Goal: Task Accomplishment & Management: Manage account settings

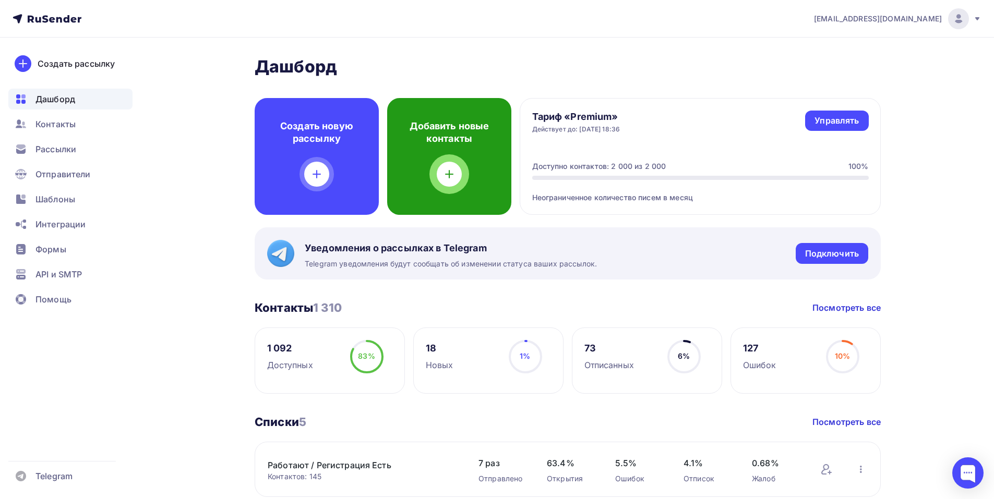
click at [447, 174] on icon at bounding box center [448, 174] width 7 height 0
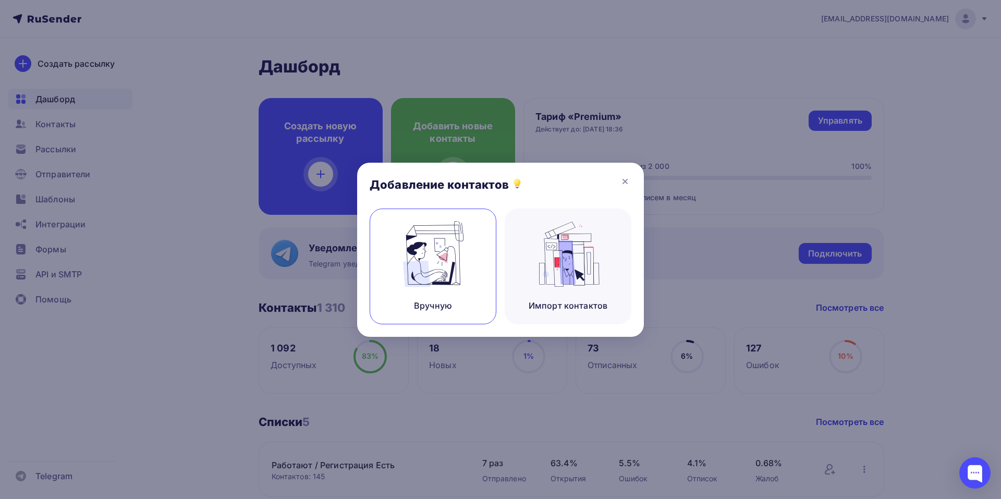
click at [431, 260] on img at bounding box center [434, 254] width 70 height 66
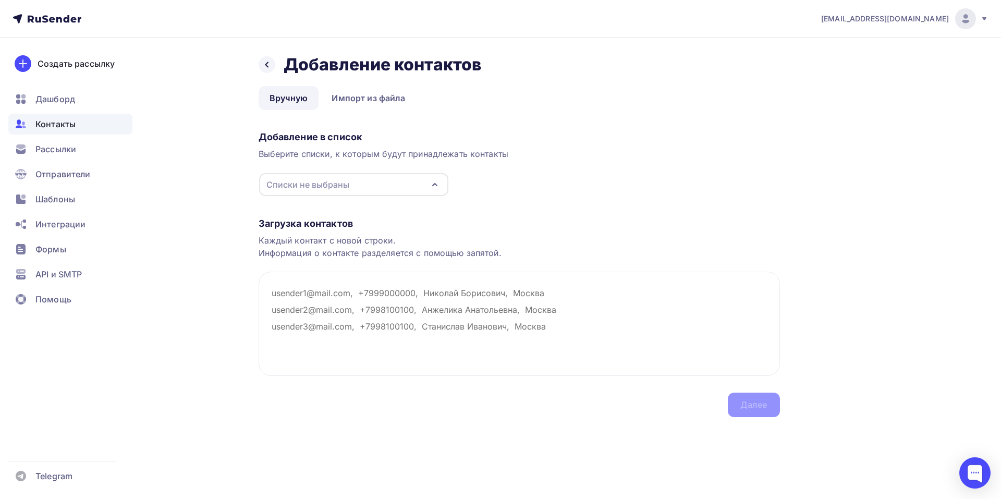
click at [433, 178] on div "Списки не выбраны" at bounding box center [353, 184] width 189 height 23
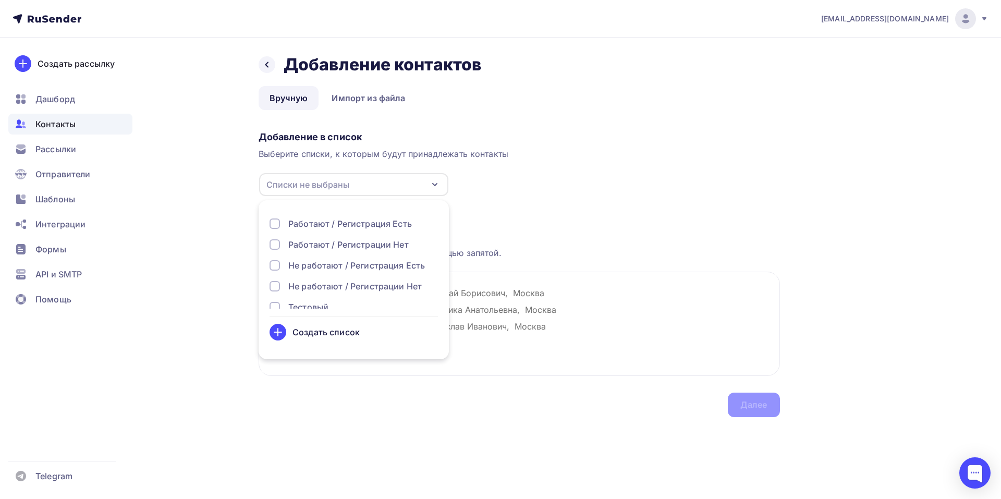
click at [340, 282] on div "Не работают / Регистрации Нет" at bounding box center [355, 286] width 134 height 13
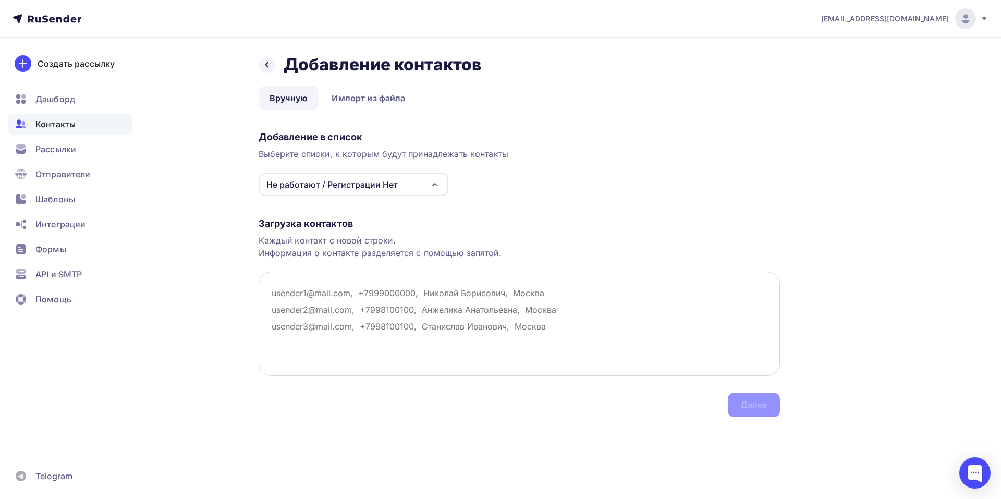
click at [484, 307] on textarea at bounding box center [520, 324] width 522 height 104
paste textarea "Спектр ООО_ ПМК ООО (Петергофская мебельная компания) , [EMAIL_ADDRESS][DOMAIN_…"
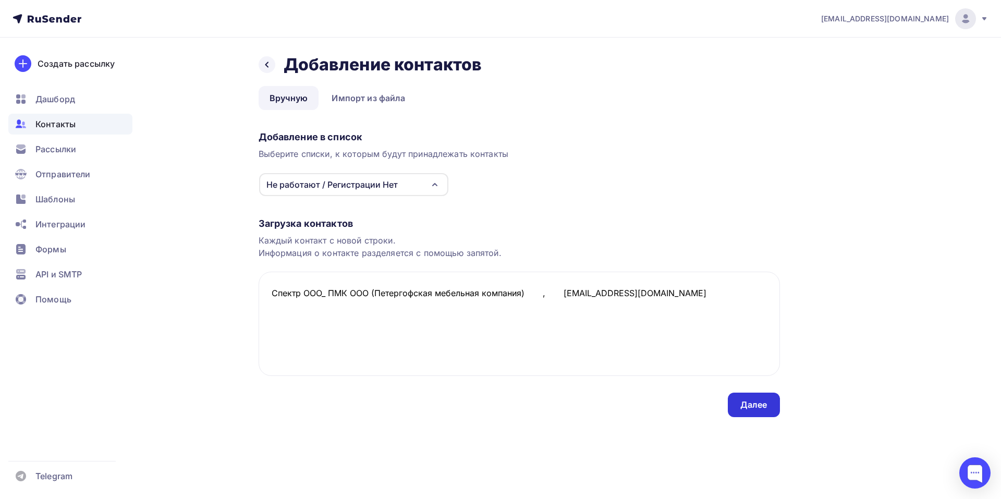
type textarea "Спектр ООО_ ПМК ООО (Петергофская мебельная компания) , [EMAIL_ADDRESS][DOMAIN_…"
click at [734, 408] on div "Далее" at bounding box center [754, 405] width 52 height 25
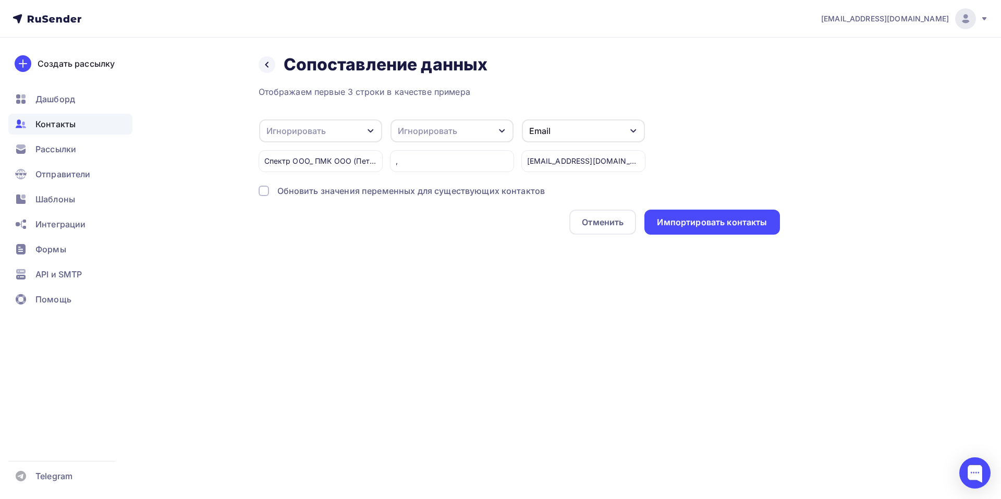
click at [371, 133] on icon "button" at bounding box center [371, 131] width 8 height 8
click at [309, 130] on div "Имя" at bounding box center [304, 126] width 61 height 13
click at [704, 226] on div "Импортировать контакты" at bounding box center [712, 222] width 110 height 12
